Goal: Transaction & Acquisition: Purchase product/service

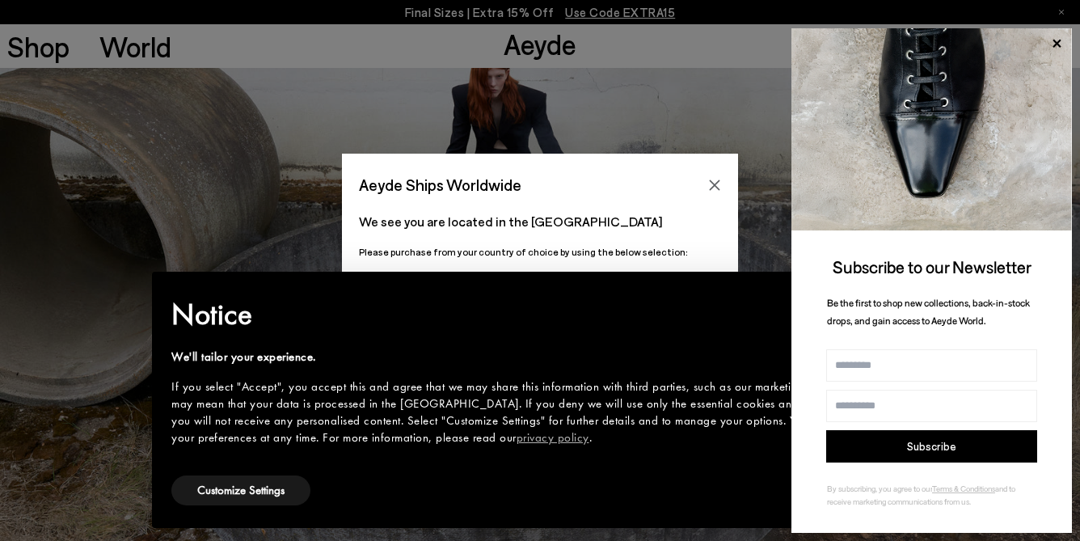
scroll to position [947, 0]
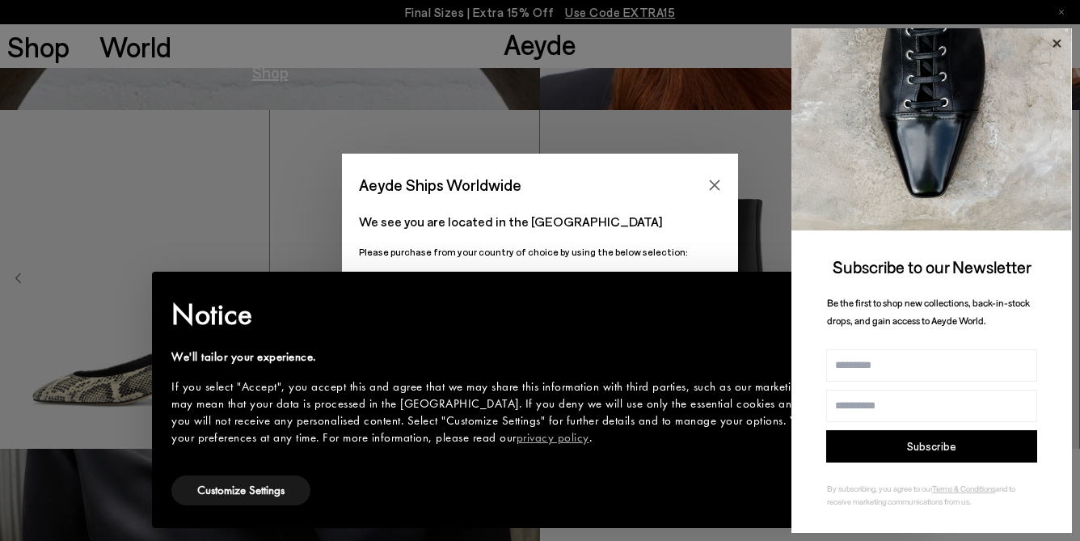
click at [1056, 40] on icon at bounding box center [1056, 43] width 21 height 21
click at [713, 188] on icon "Close" at bounding box center [714, 185] width 13 height 13
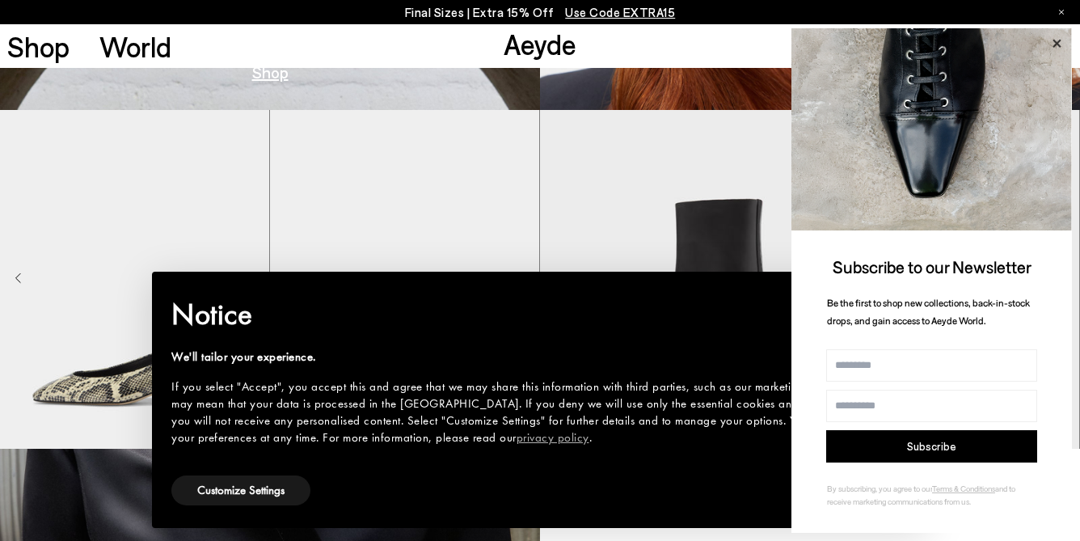
click at [1056, 44] on icon at bounding box center [1056, 43] width 8 height 8
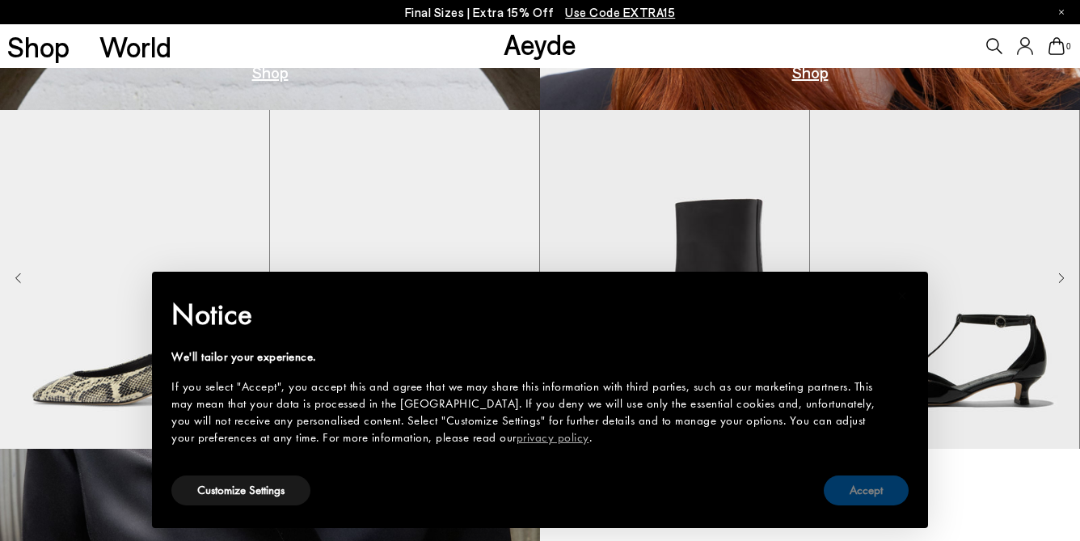
click at [858, 489] on button "Accept" at bounding box center [866, 490] width 85 height 30
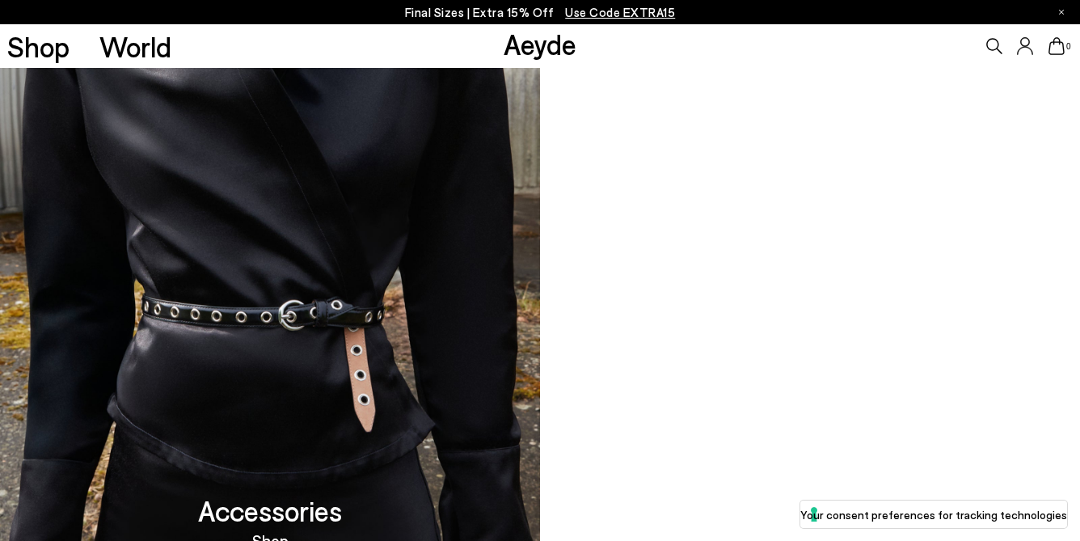
scroll to position [858, 0]
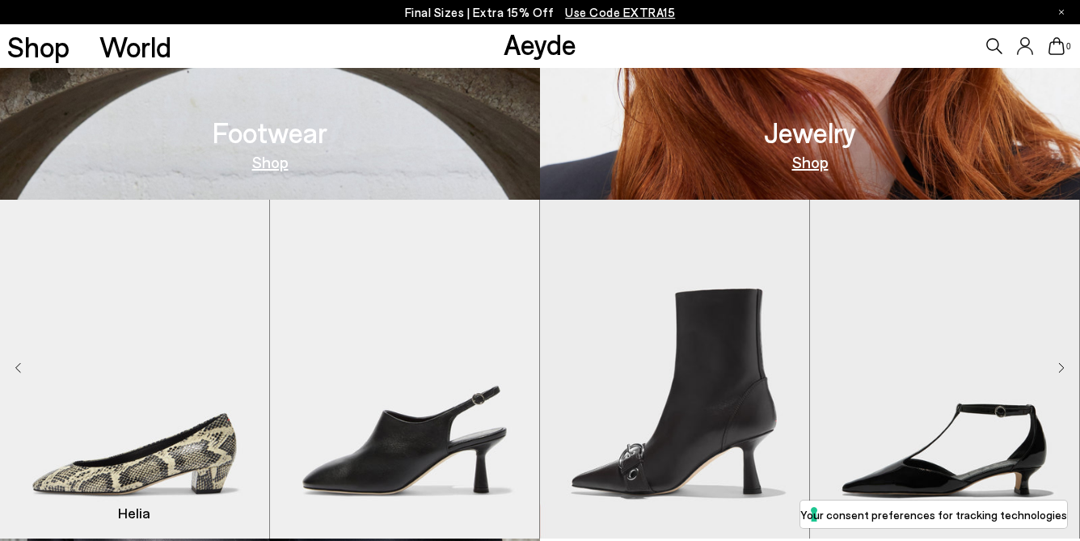
click at [159, 328] on img "1 / 9" at bounding box center [134, 369] width 269 height 339
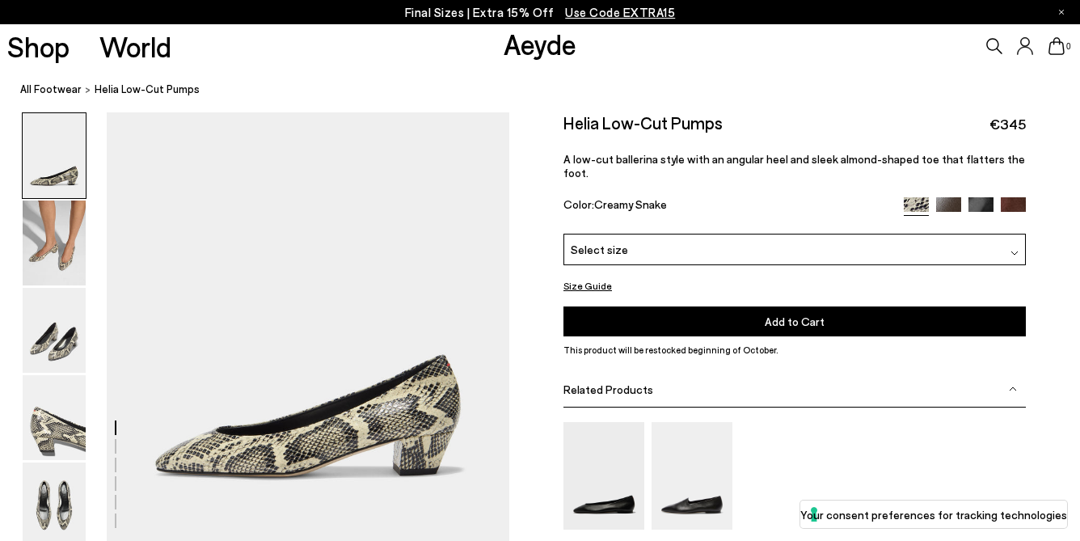
click at [950, 197] on img at bounding box center [948, 209] width 25 height 25
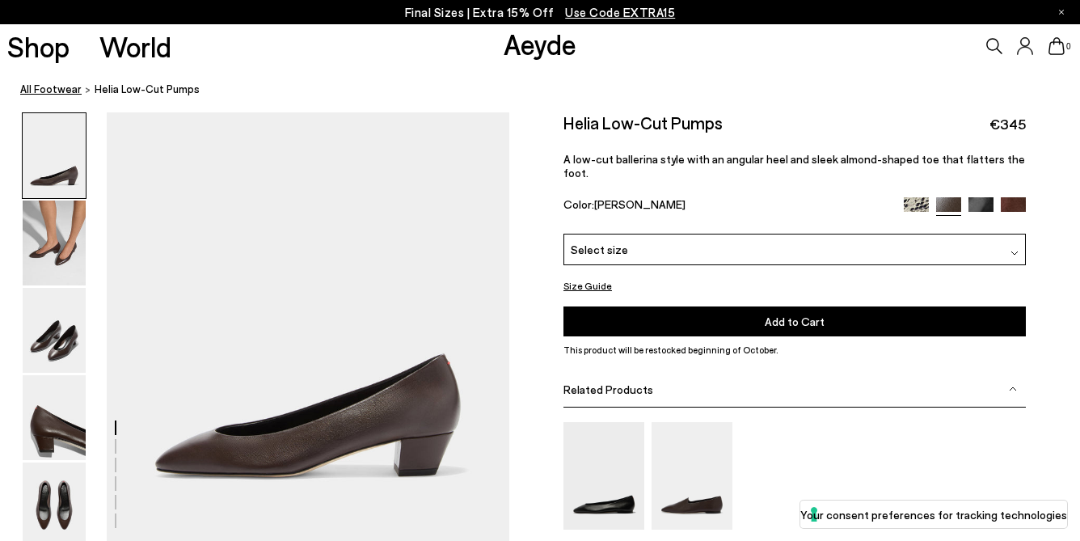
click at [58, 91] on link "All Footwear" at bounding box center [50, 89] width 61 height 17
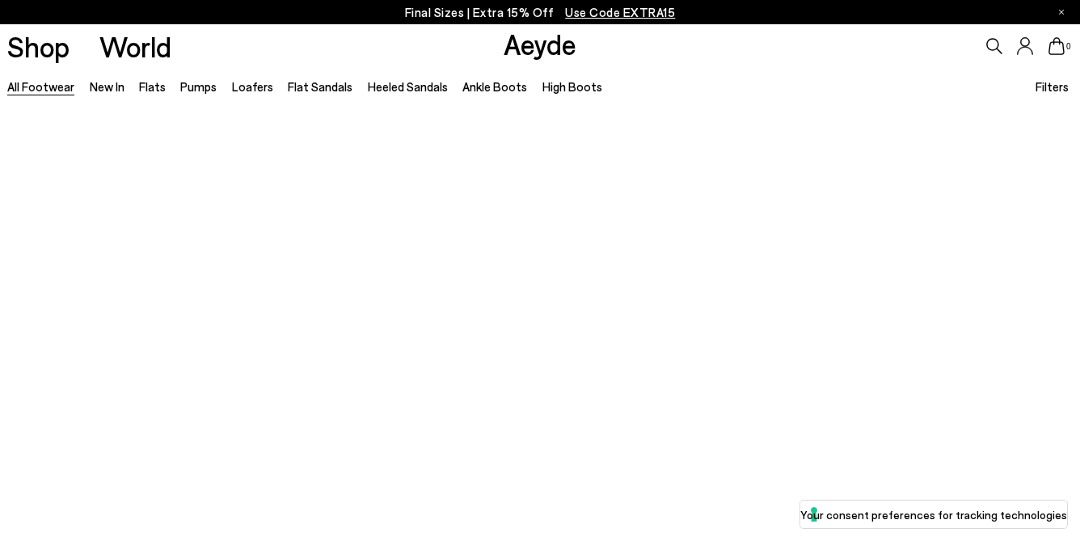
scroll to position [2119, 0]
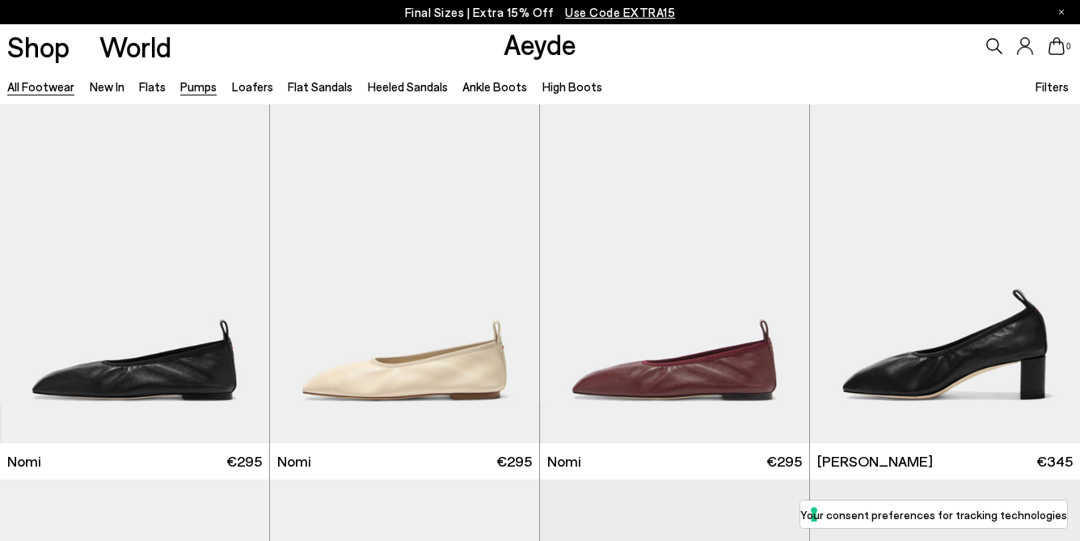
click at [182, 88] on link "Pumps" at bounding box center [198, 86] width 36 height 15
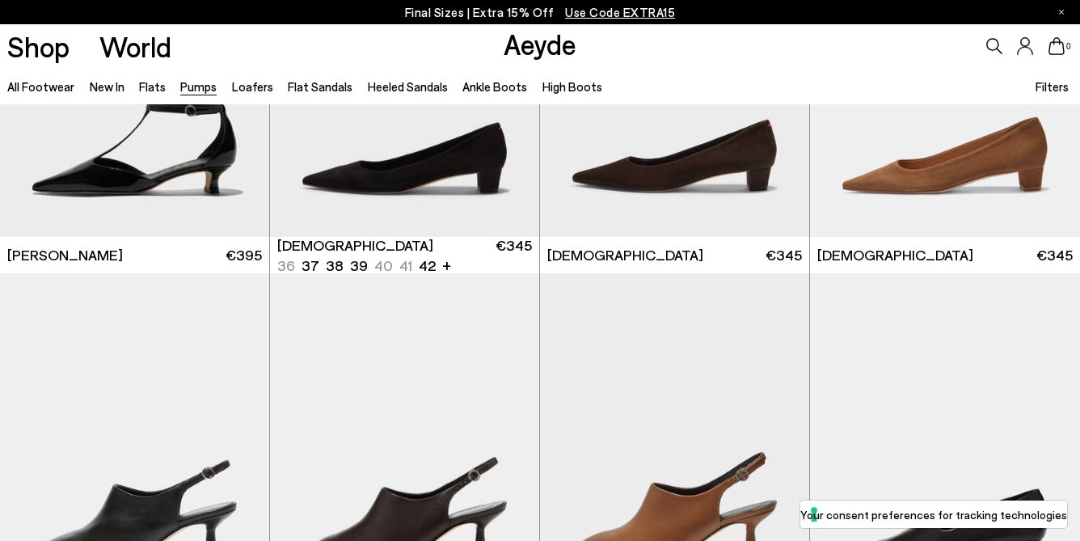
scroll to position [1294, 0]
